Goal: Information Seeking & Learning: Understand process/instructions

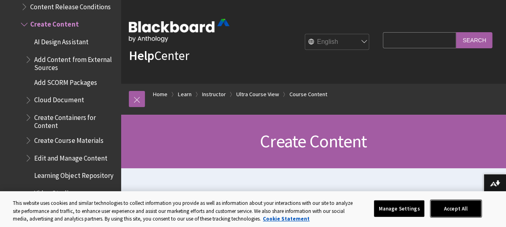
click at [466, 202] on button "Accept All" at bounding box center [456, 208] width 50 height 17
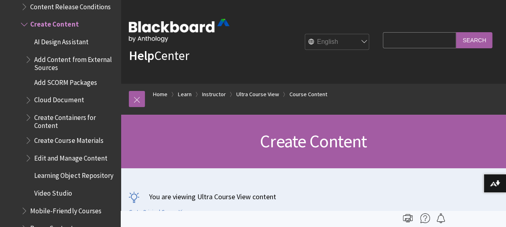
scroll to position [10, 0]
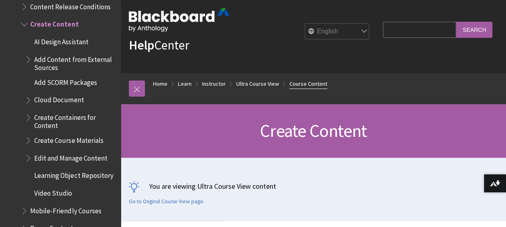
click at [321, 81] on link "Course Content" at bounding box center [309, 84] width 38 height 10
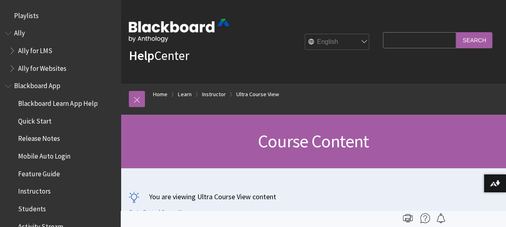
scroll to position [1121, 0]
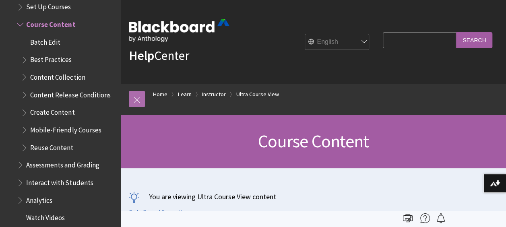
click at [143, 101] on link at bounding box center [137, 99] width 16 height 16
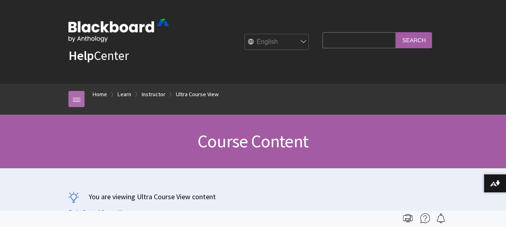
click at [77, 98] on link at bounding box center [76, 99] width 16 height 16
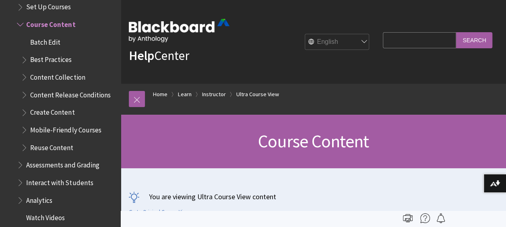
click at [70, 19] on span "Course Content" at bounding box center [50, 23] width 49 height 11
click at [55, 40] on span "Batch Edit" at bounding box center [45, 40] width 30 height 11
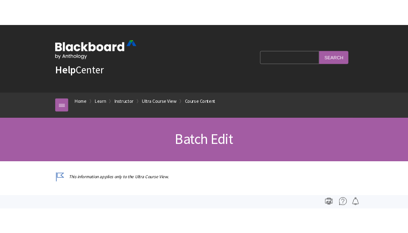
scroll to position [1138, 0]
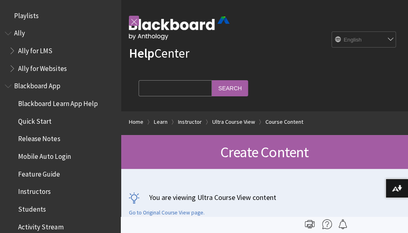
scroll to position [1209, 0]
